Goal: Information Seeking & Learning: Learn about a topic

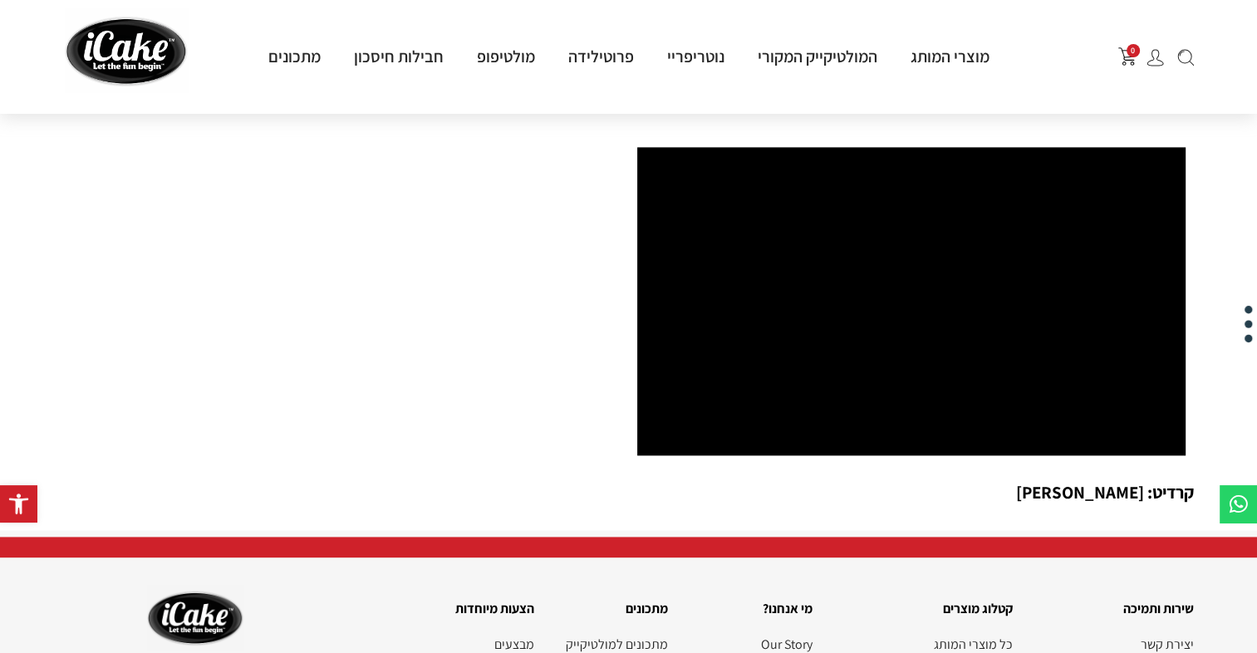
scroll to position [2210, 0]
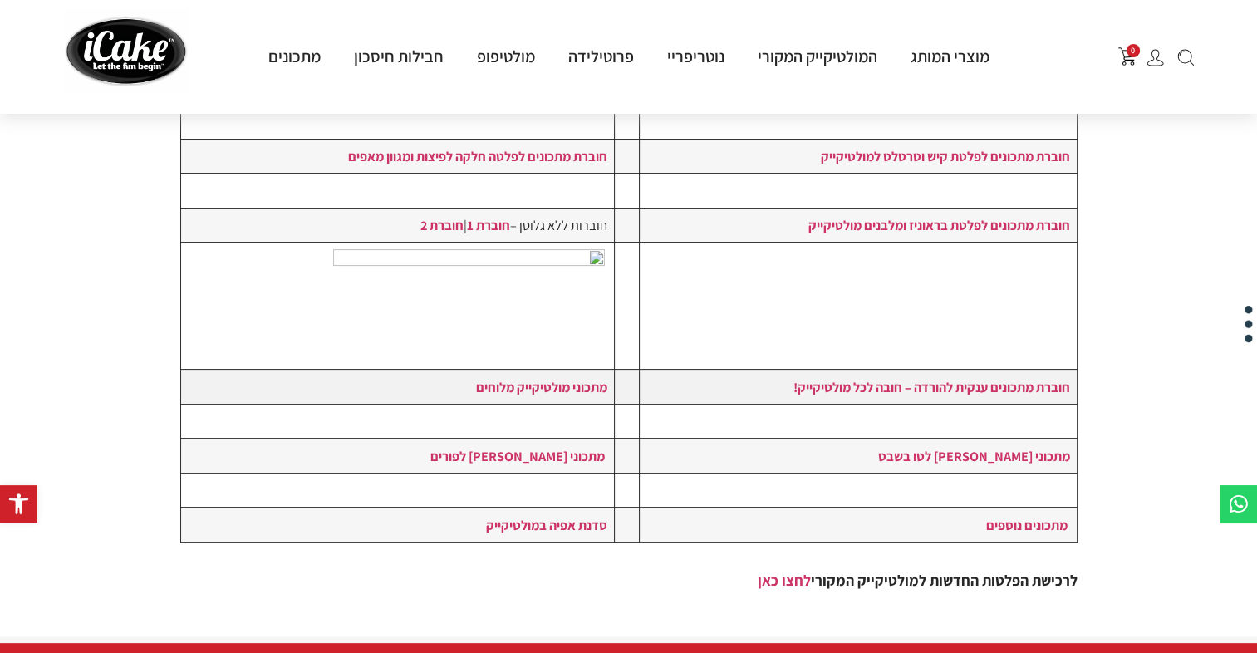
scroll to position [365, 0]
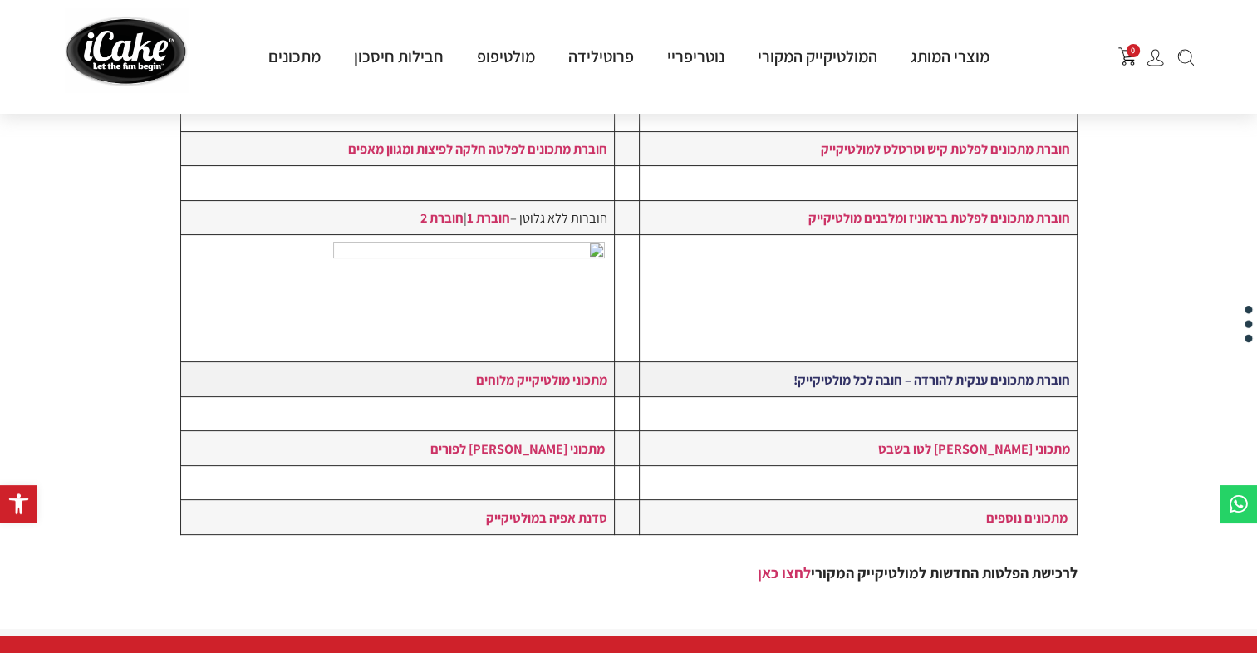
click at [901, 381] on strong "חוברת מתכונים ענקית להורדה – חובה לכל מולטיקייק!" at bounding box center [931, 380] width 277 height 18
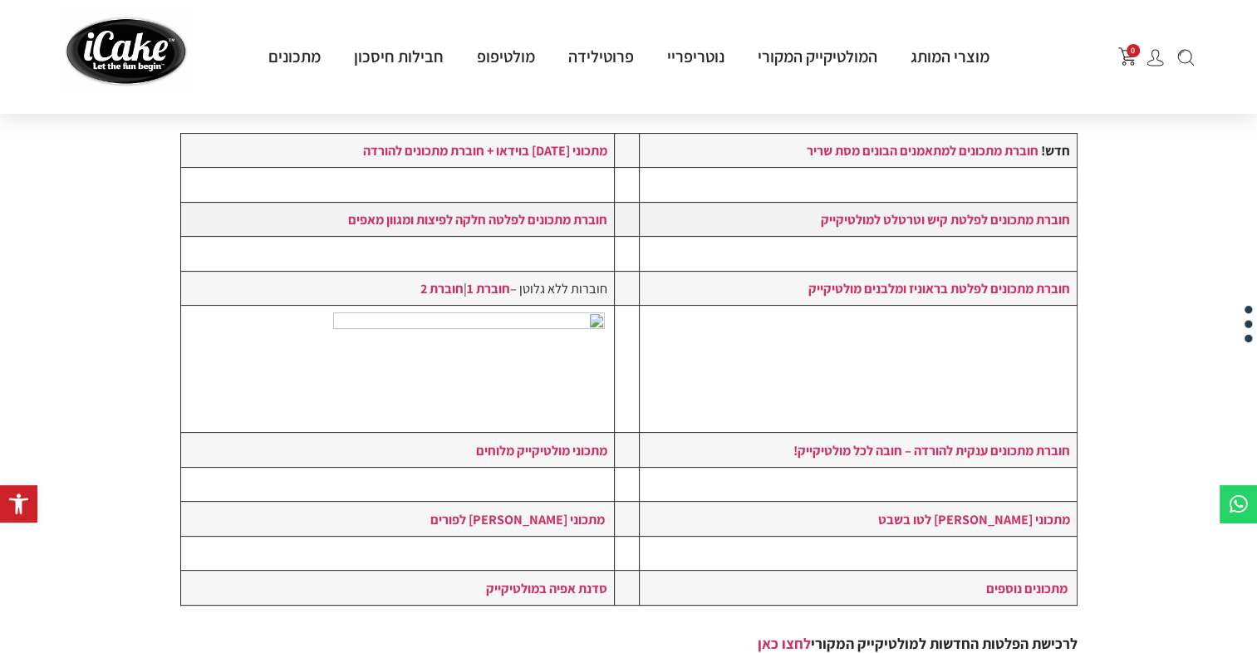
scroll to position [296, 0]
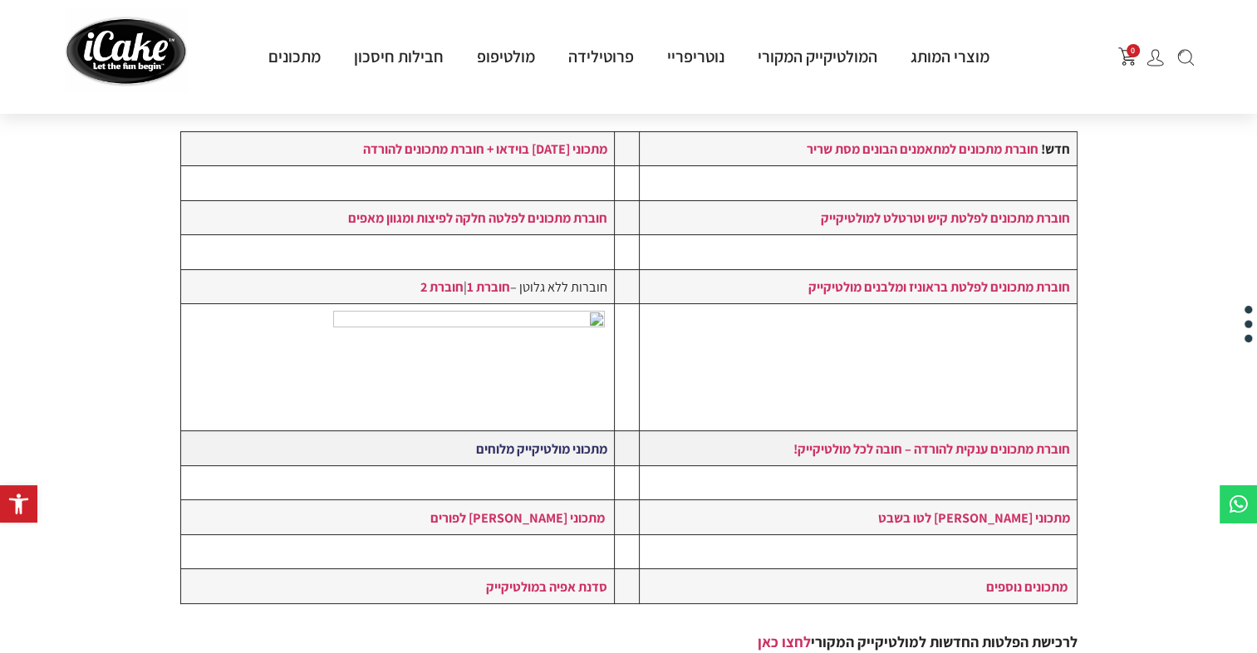
click at [515, 447] on link "מתכוני מולטיקייק מלוחים" at bounding box center [541, 448] width 131 height 18
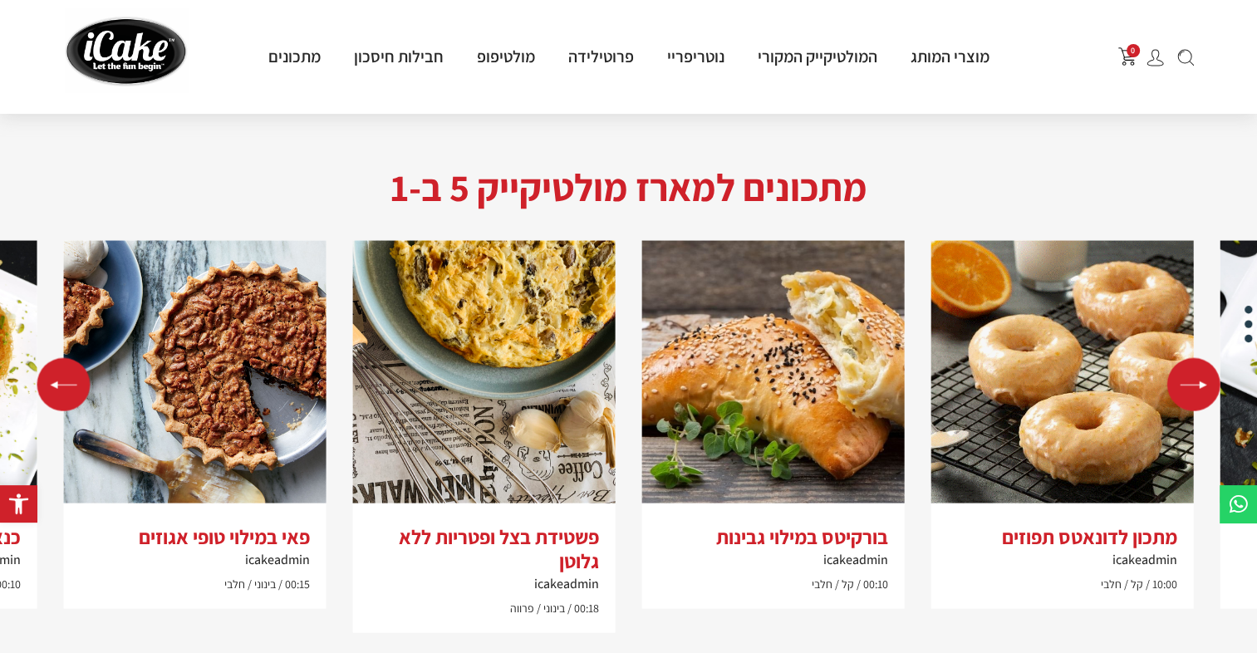
scroll to position [3405, 0]
